Goal: Find specific page/section: Find specific page/section

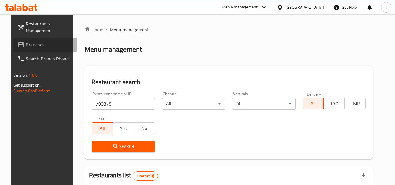
click at [28, 42] on span "Branches" at bounding box center [49, 44] width 46 height 7
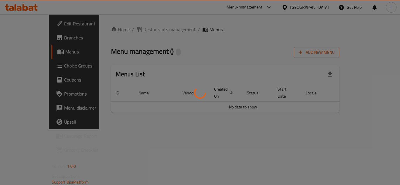
click at [135, 29] on div at bounding box center [200, 92] width 400 height 185
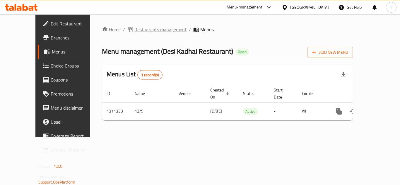
click at [150, 32] on span "Restaurants management" at bounding box center [160, 29] width 52 height 7
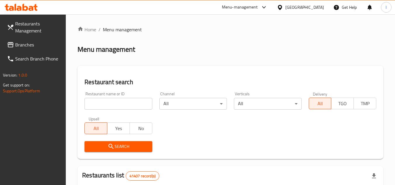
click at [136, 99] on input "search" at bounding box center [119, 104] width 68 height 12
paste input "705776"
type input "705776"
click button "Search" at bounding box center [119, 146] width 68 height 11
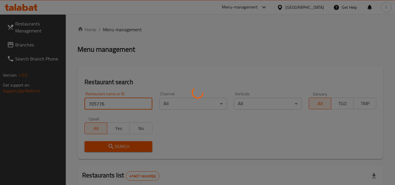
scroll to position [83, 0]
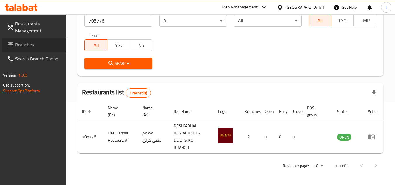
drag, startPoint x: 32, startPoint y: 44, endPoint x: 36, endPoint y: 44, distance: 3.5
click at [32, 44] on span "Branches" at bounding box center [38, 44] width 46 height 7
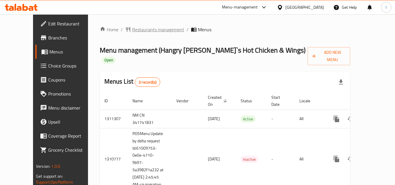
click at [148, 29] on span "Restaurants management" at bounding box center [158, 29] width 52 height 7
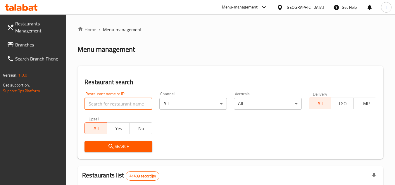
click at [119, 106] on input "search" at bounding box center [119, 104] width 68 height 12
paste input "665609"
type input "665609"
click button "Search" at bounding box center [119, 146] width 68 height 11
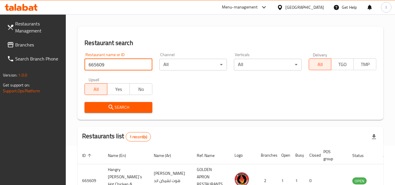
scroll to position [76, 0]
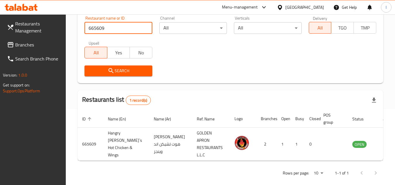
click at [37, 37] on link "Restaurants Management" at bounding box center [34, 27] width 64 height 21
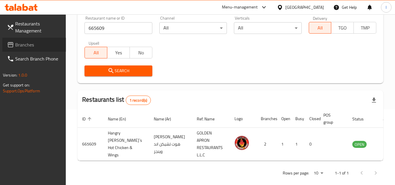
click at [29, 44] on span "Branches" at bounding box center [38, 44] width 46 height 7
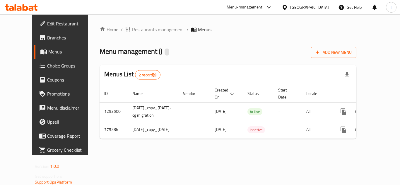
click at [146, 29] on span "Restaurants management" at bounding box center [158, 29] width 52 height 7
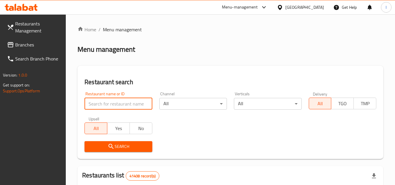
click at [99, 106] on input "search" at bounding box center [119, 104] width 68 height 12
paste input "652170"
type input "652170"
click button "Search" at bounding box center [119, 146] width 68 height 11
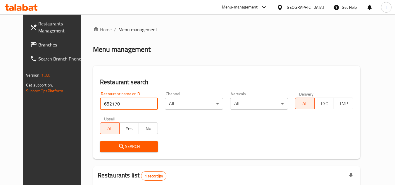
click at [27, 39] on link "Branches" at bounding box center [57, 45] width 64 height 14
